Goal: Use online tool/utility: Utilize a website feature to perform a specific function

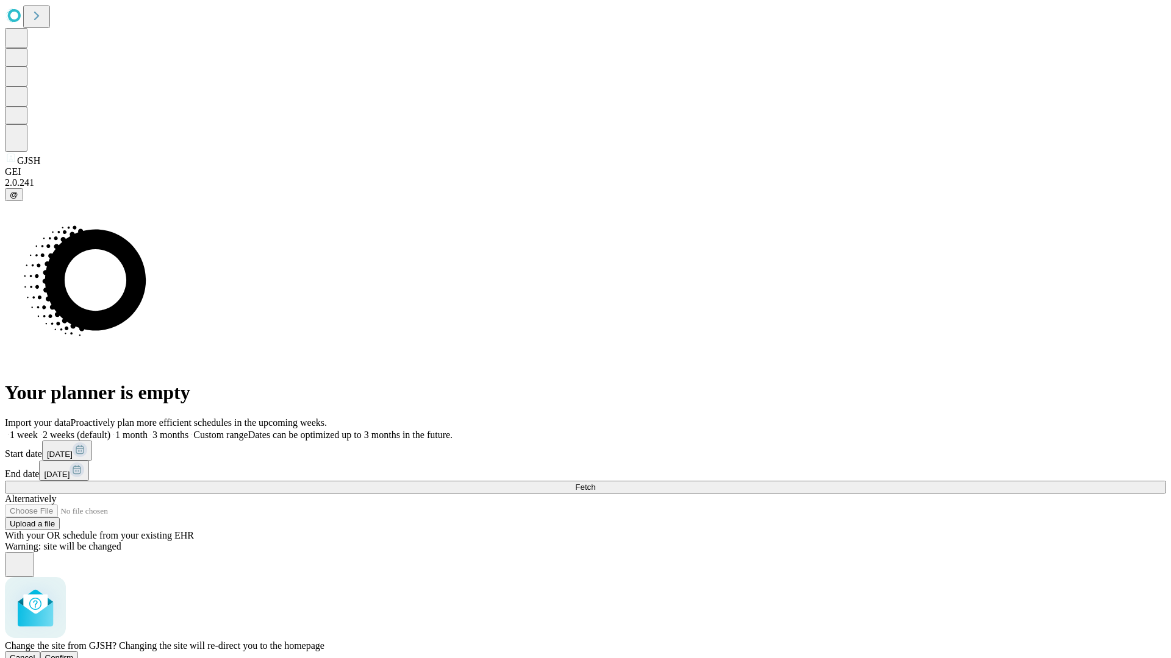
click at [74, 654] on span "Confirm" at bounding box center [59, 658] width 29 height 9
click at [110, 430] on label "2 weeks (default)" at bounding box center [74, 435] width 73 height 10
click at [595, 483] on span "Fetch" at bounding box center [585, 487] width 20 height 9
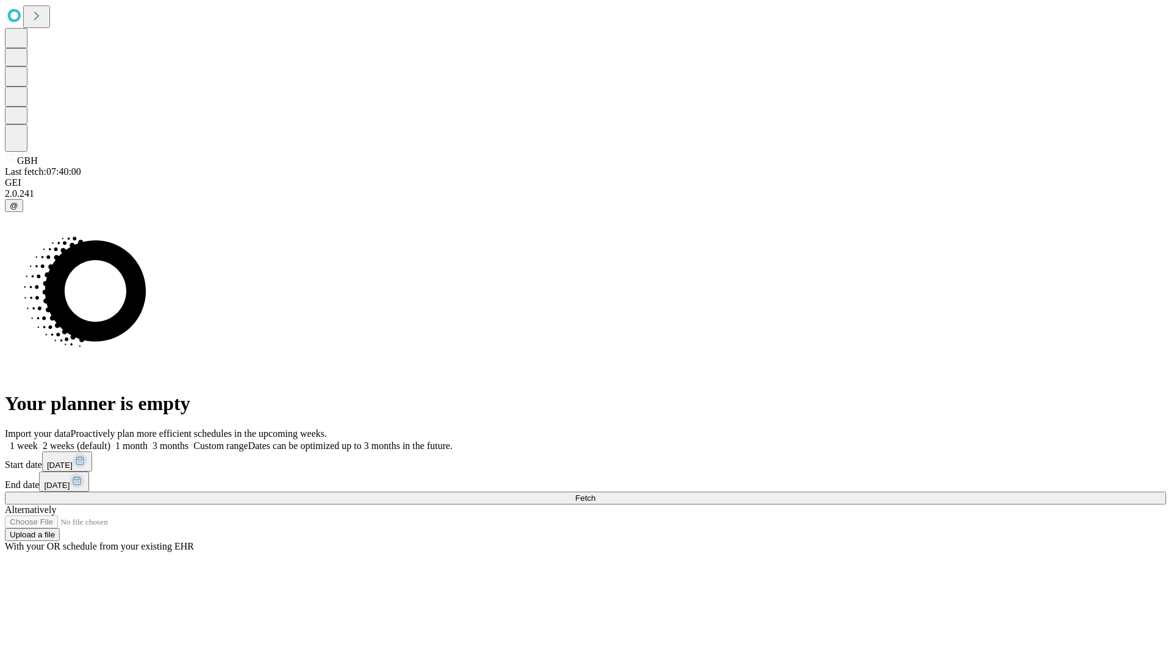
click at [110, 441] on label "2 weeks (default)" at bounding box center [74, 446] width 73 height 10
click at [595, 494] on span "Fetch" at bounding box center [585, 498] width 20 height 9
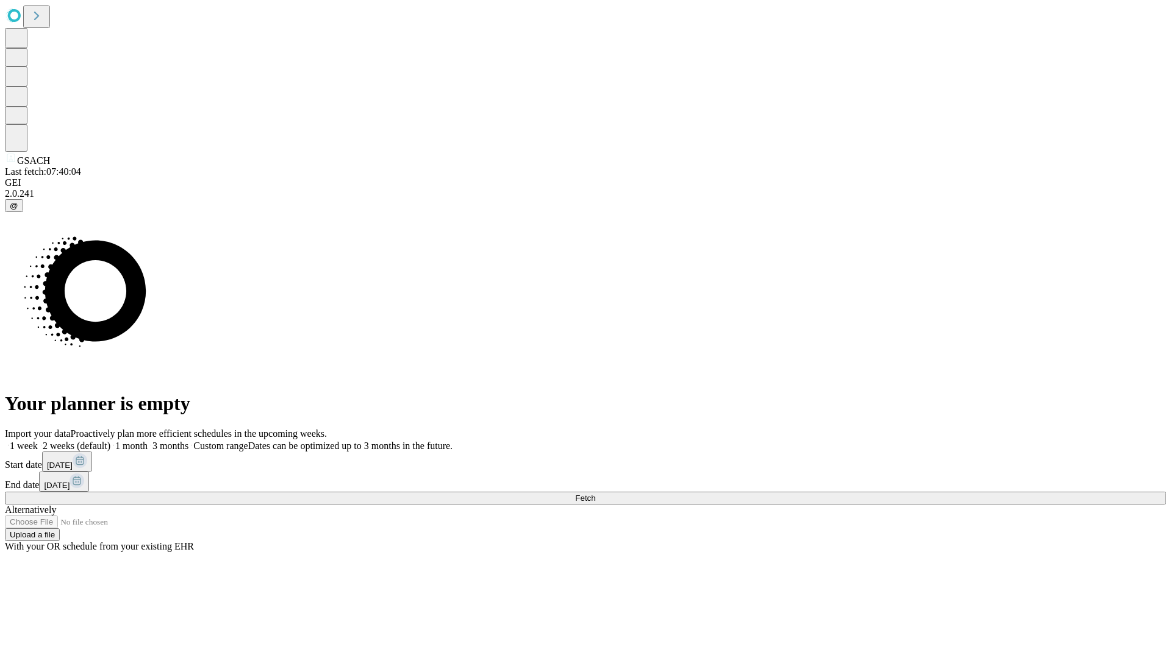
click at [110, 441] on label "2 weeks (default)" at bounding box center [74, 446] width 73 height 10
click at [595, 494] on span "Fetch" at bounding box center [585, 498] width 20 height 9
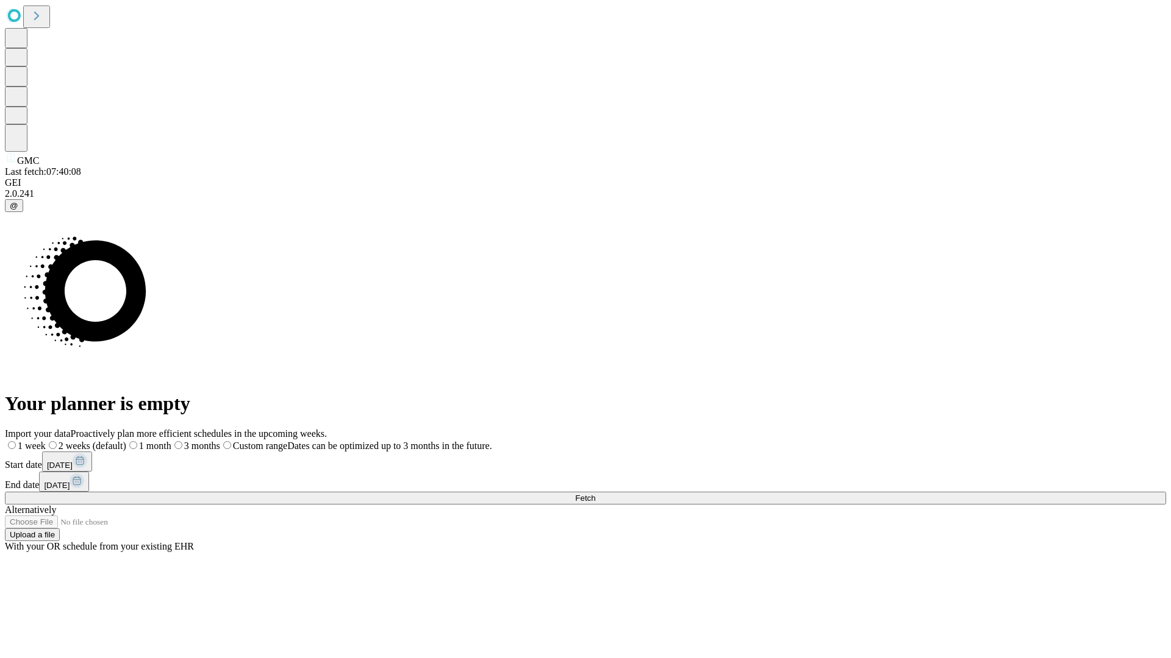
click at [126, 441] on label "2 weeks (default)" at bounding box center [86, 446] width 80 height 10
click at [595, 494] on span "Fetch" at bounding box center [585, 498] width 20 height 9
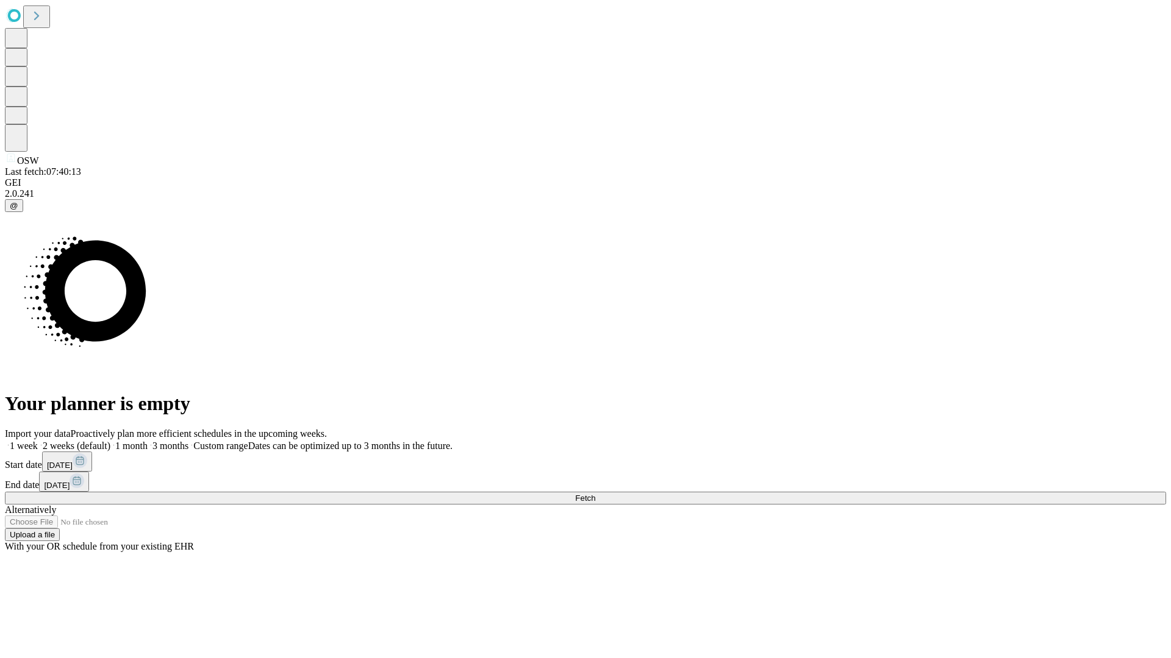
click at [110, 441] on label "2 weeks (default)" at bounding box center [74, 446] width 73 height 10
click at [595, 494] on span "Fetch" at bounding box center [585, 498] width 20 height 9
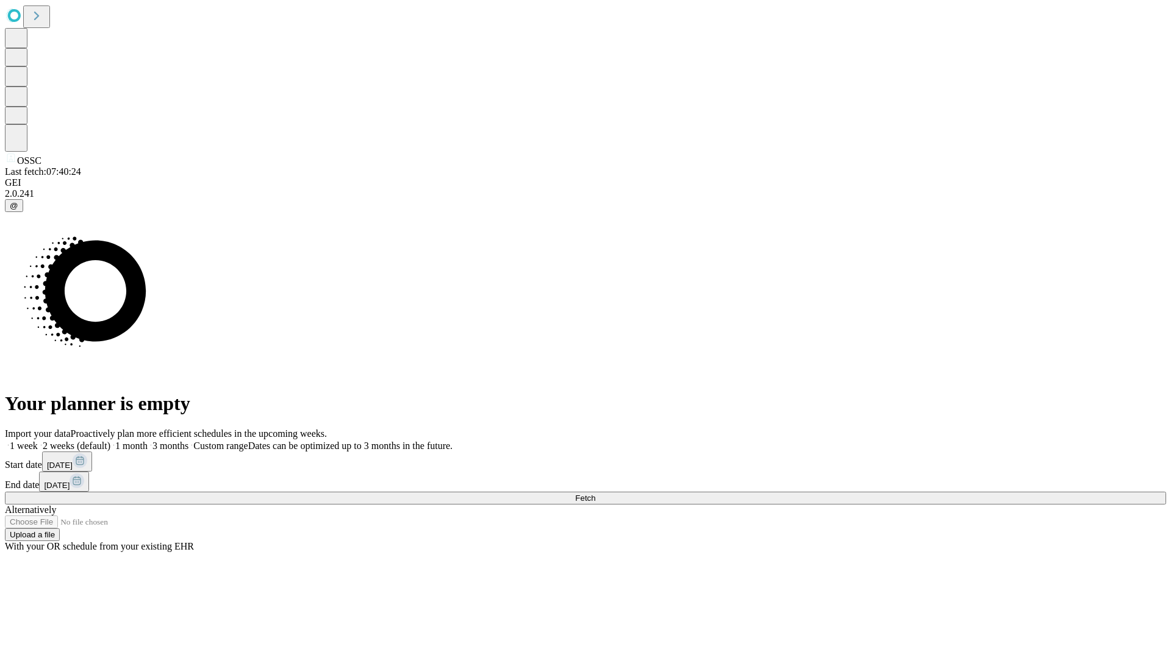
click at [110, 441] on label "2 weeks (default)" at bounding box center [74, 446] width 73 height 10
click at [595, 494] on span "Fetch" at bounding box center [585, 498] width 20 height 9
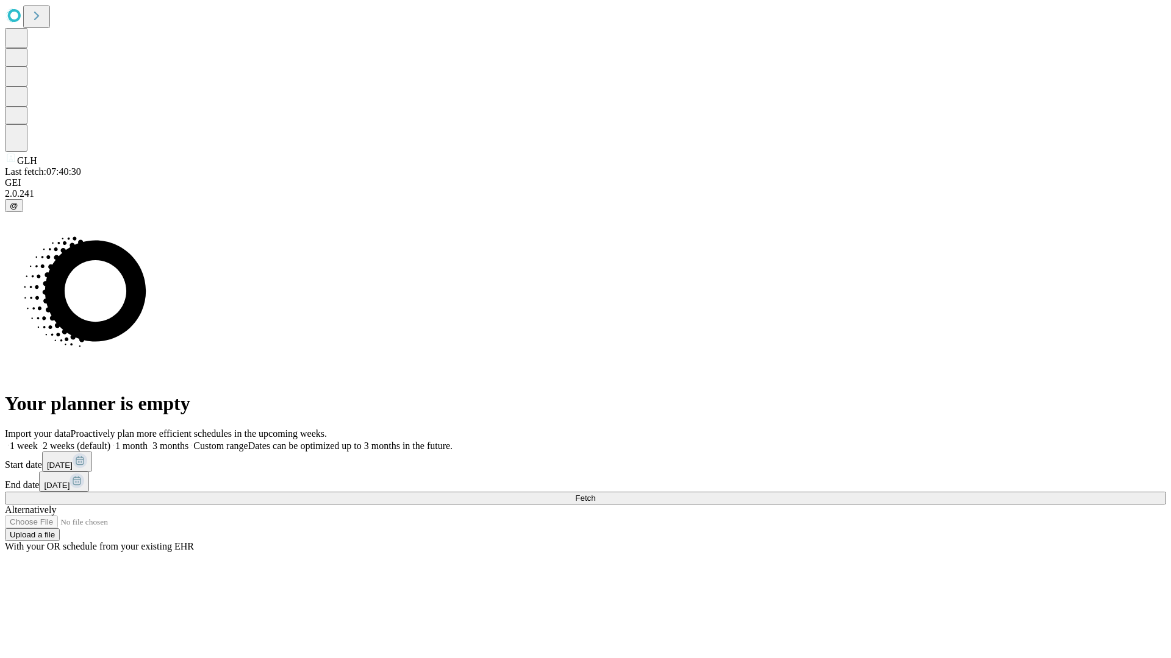
click at [110, 441] on label "2 weeks (default)" at bounding box center [74, 446] width 73 height 10
click at [595, 494] on span "Fetch" at bounding box center [585, 498] width 20 height 9
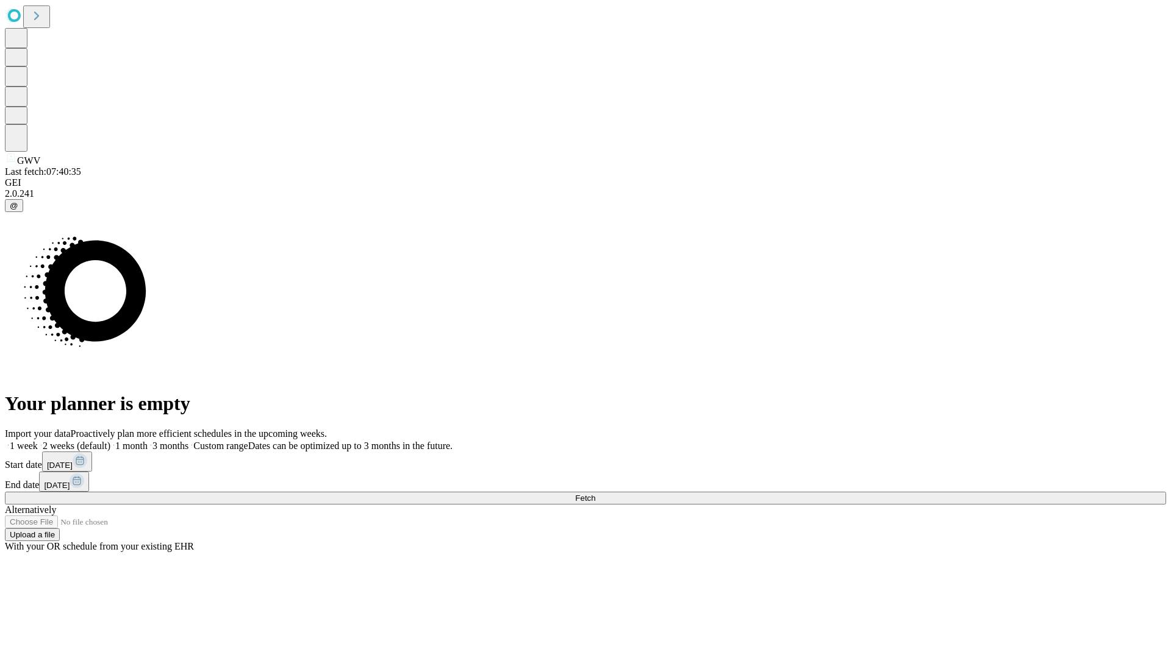
click at [110, 441] on label "2 weeks (default)" at bounding box center [74, 446] width 73 height 10
click at [595, 494] on span "Fetch" at bounding box center [585, 498] width 20 height 9
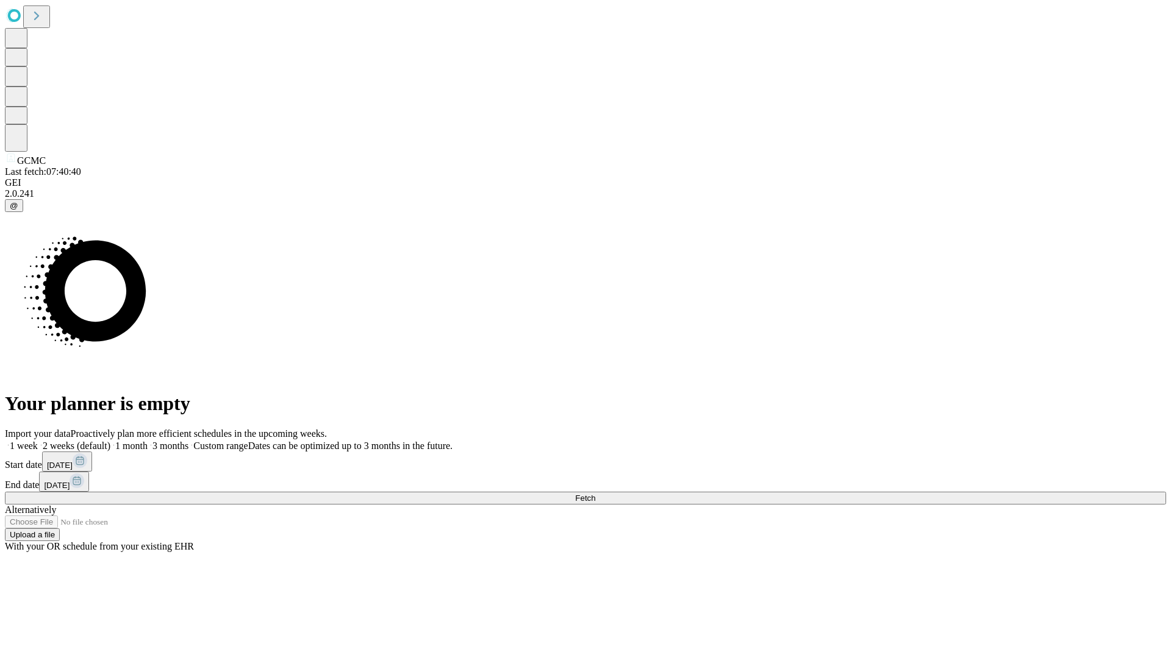
click at [110, 441] on label "2 weeks (default)" at bounding box center [74, 446] width 73 height 10
click at [595, 494] on span "Fetch" at bounding box center [585, 498] width 20 height 9
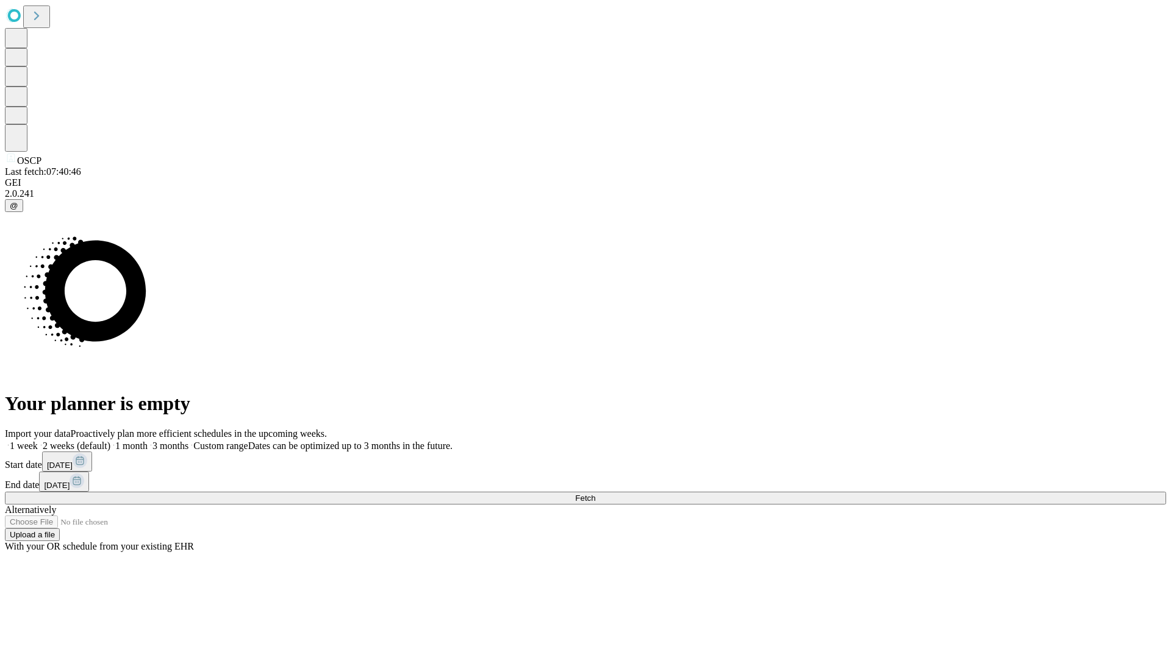
click at [110, 441] on label "2 weeks (default)" at bounding box center [74, 446] width 73 height 10
click at [595, 494] on span "Fetch" at bounding box center [585, 498] width 20 height 9
